Goal: Task Accomplishment & Management: Use online tool/utility

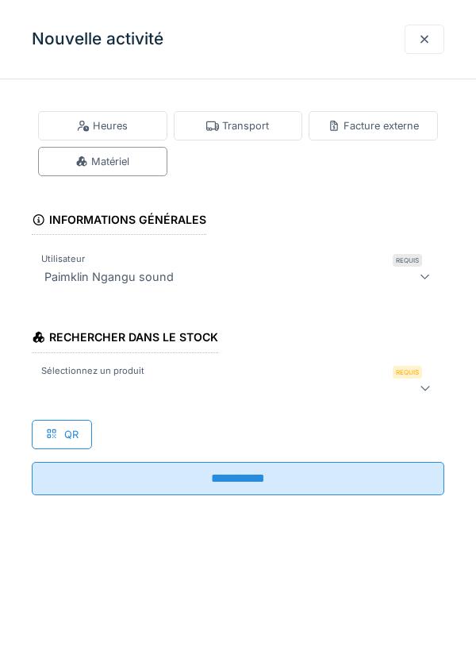
scroll to position [636, 0]
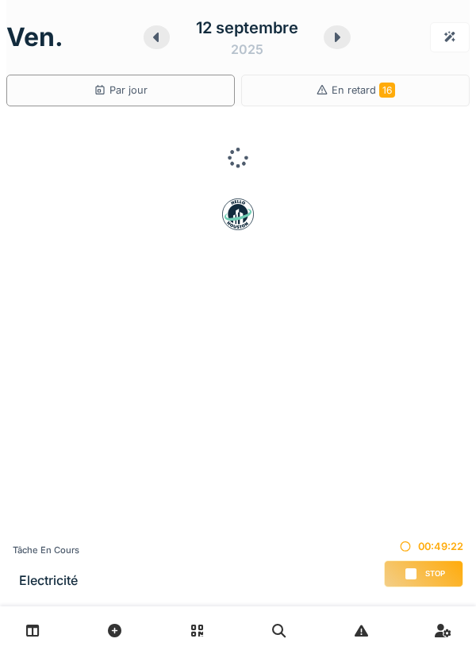
click at [428, 581] on div "Stop" at bounding box center [423, 573] width 79 height 27
click at [429, 566] on div "Stop" at bounding box center [423, 573] width 79 height 27
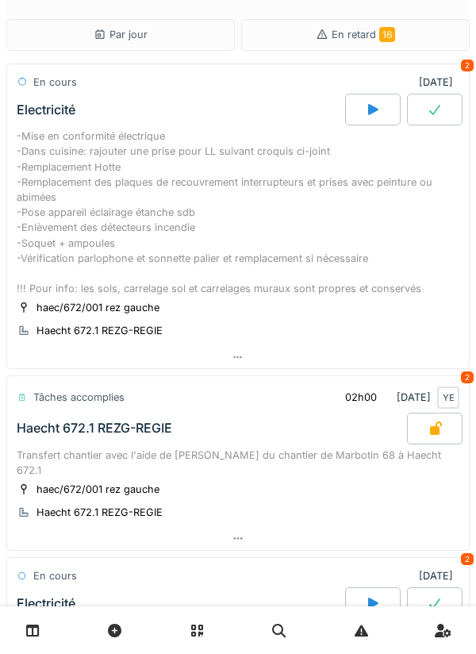
click at [113, 215] on div "-Mise en conformité électrique -Dans cuisine: rajouter une prise pour LL suivan…" at bounding box center [238, 211] width 443 height 167
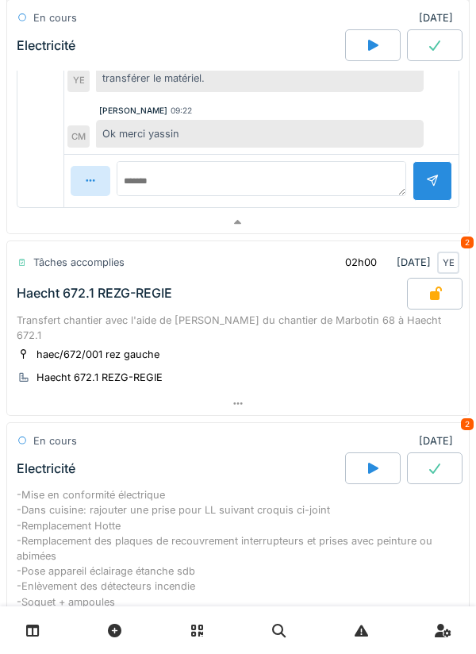
scroll to position [694, 0]
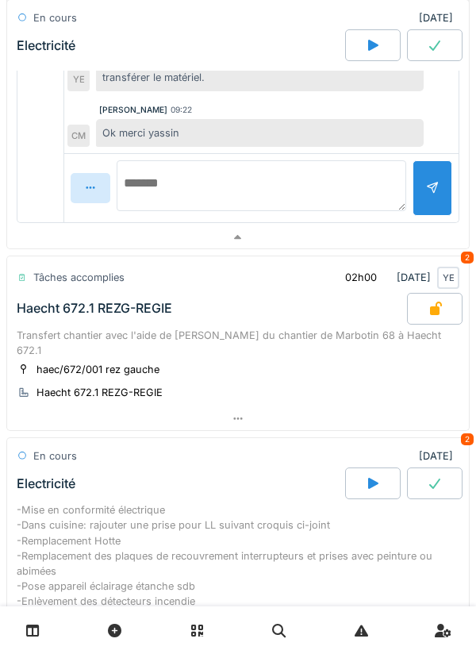
click at [152, 184] on textarea at bounding box center [262, 185] width 290 height 51
type textarea "*"
type textarea "**********"
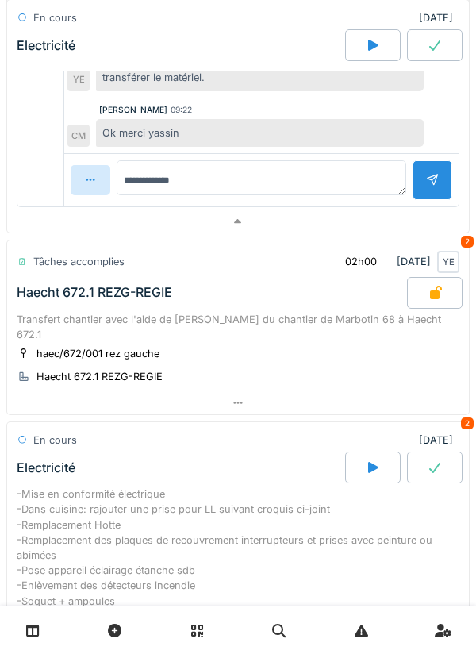
click at [431, 183] on div at bounding box center [432, 179] width 13 height 15
